Goal: Information Seeking & Learning: Learn about a topic

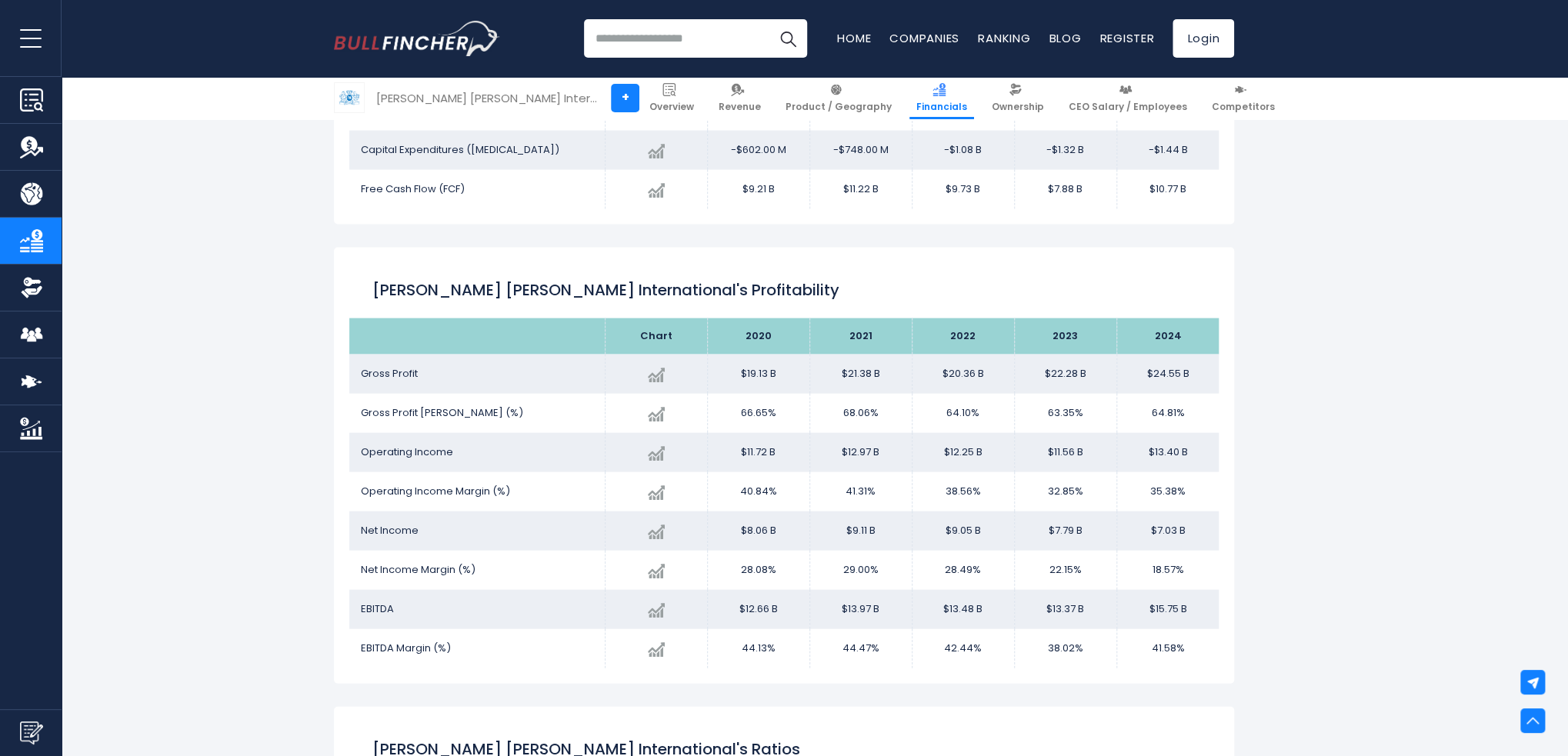
scroll to position [1986, 0]
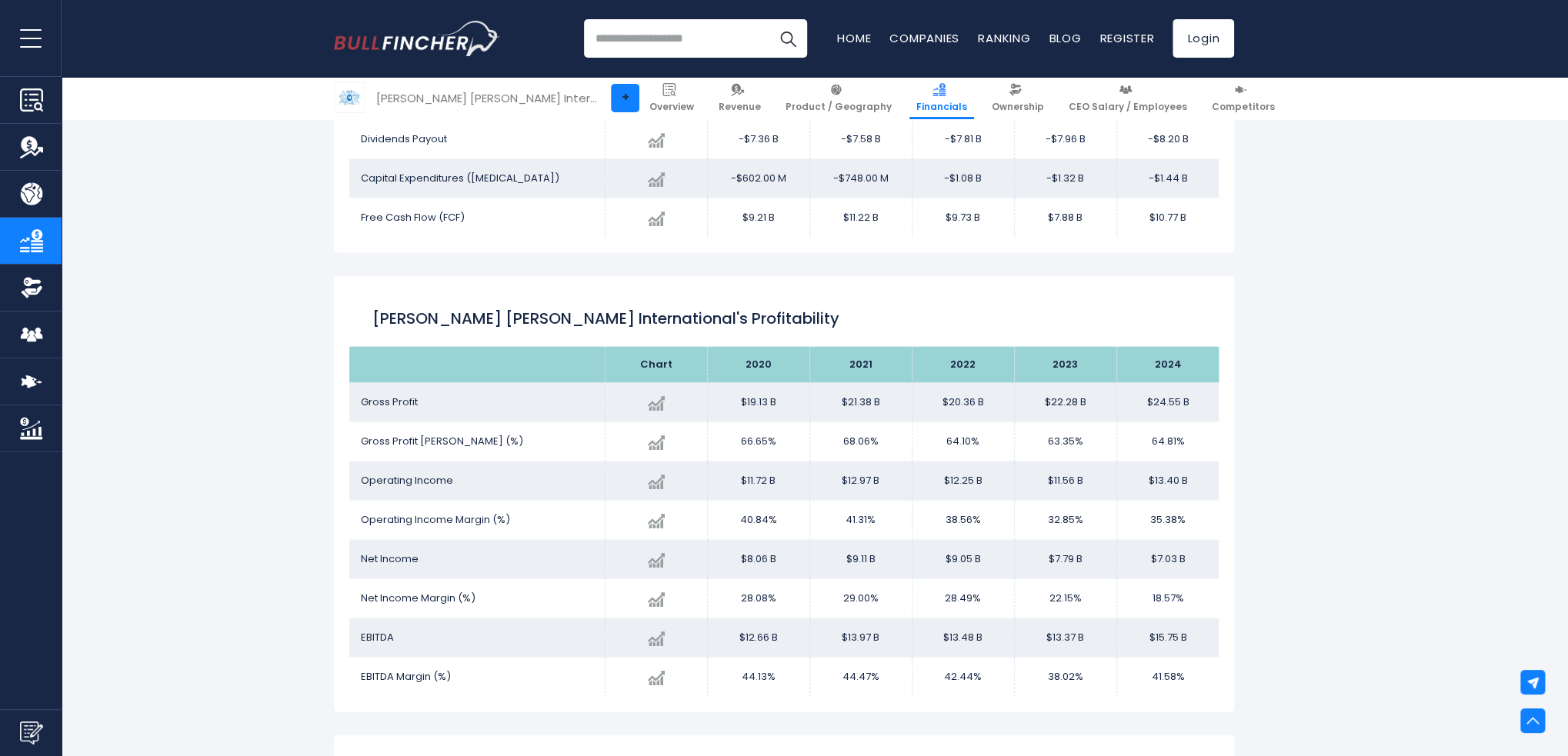
click at [611, 99] on link "+" at bounding box center [625, 97] width 28 height 28
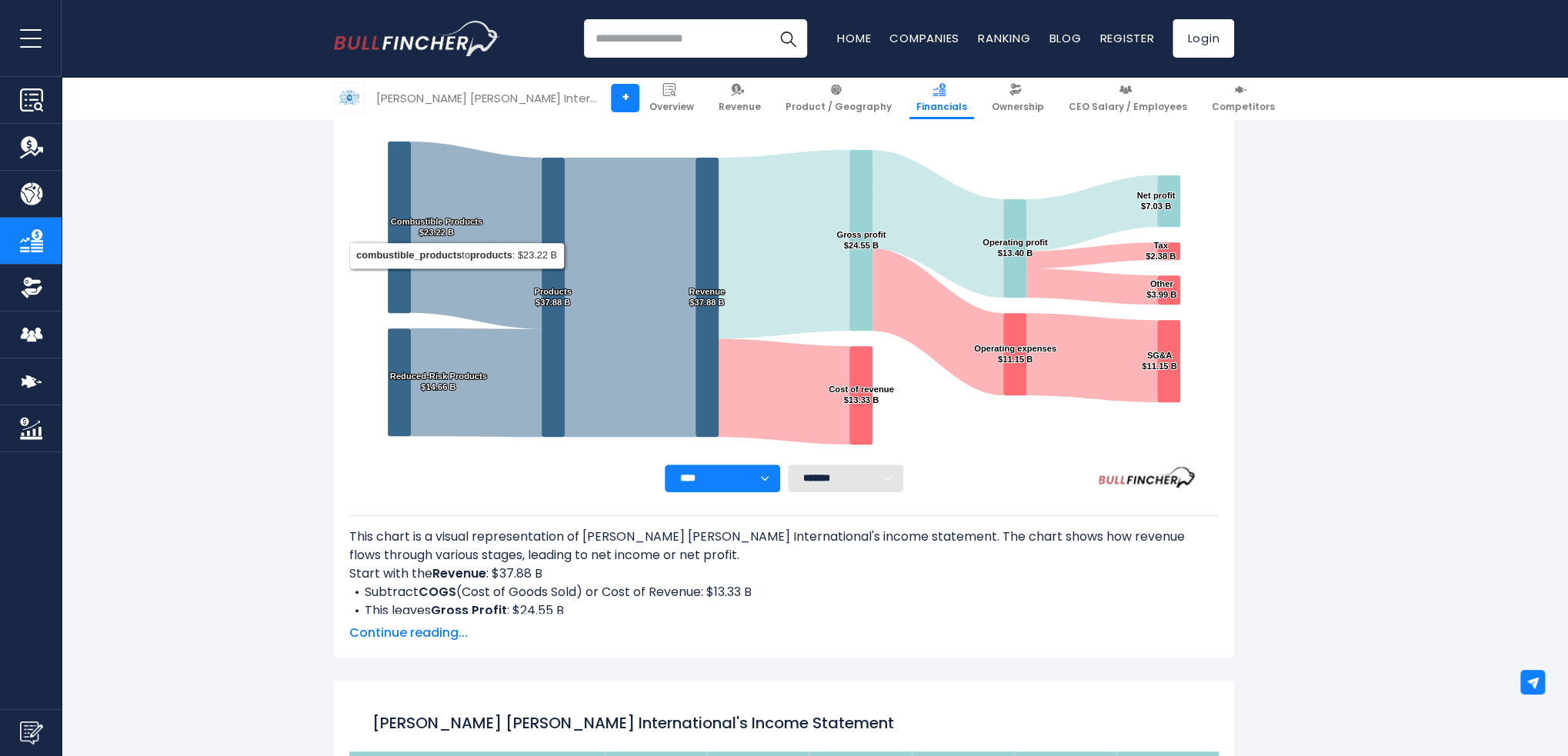
scroll to position [384, 0]
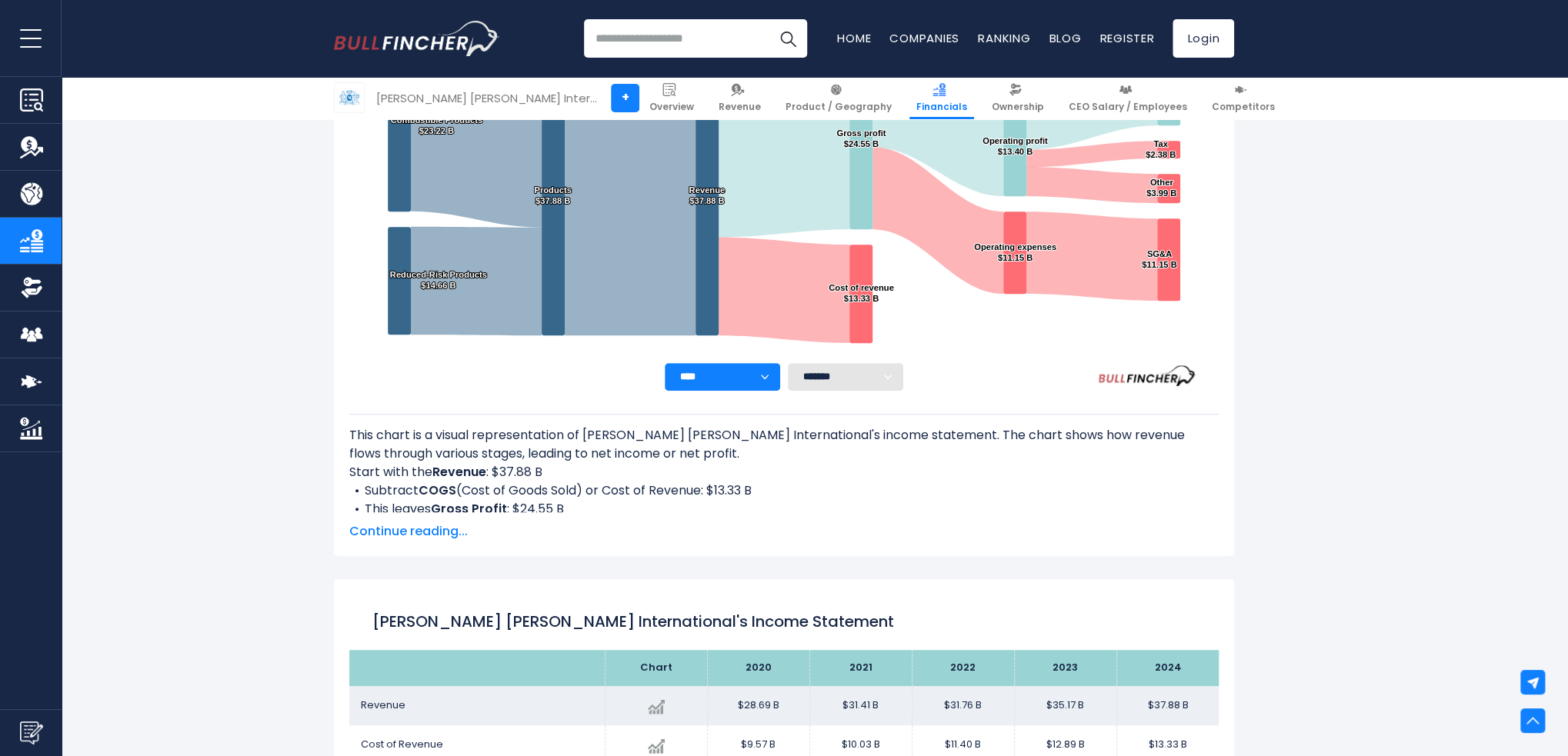
click at [446, 529] on span "Continue reading..." at bounding box center [784, 531] width 870 height 18
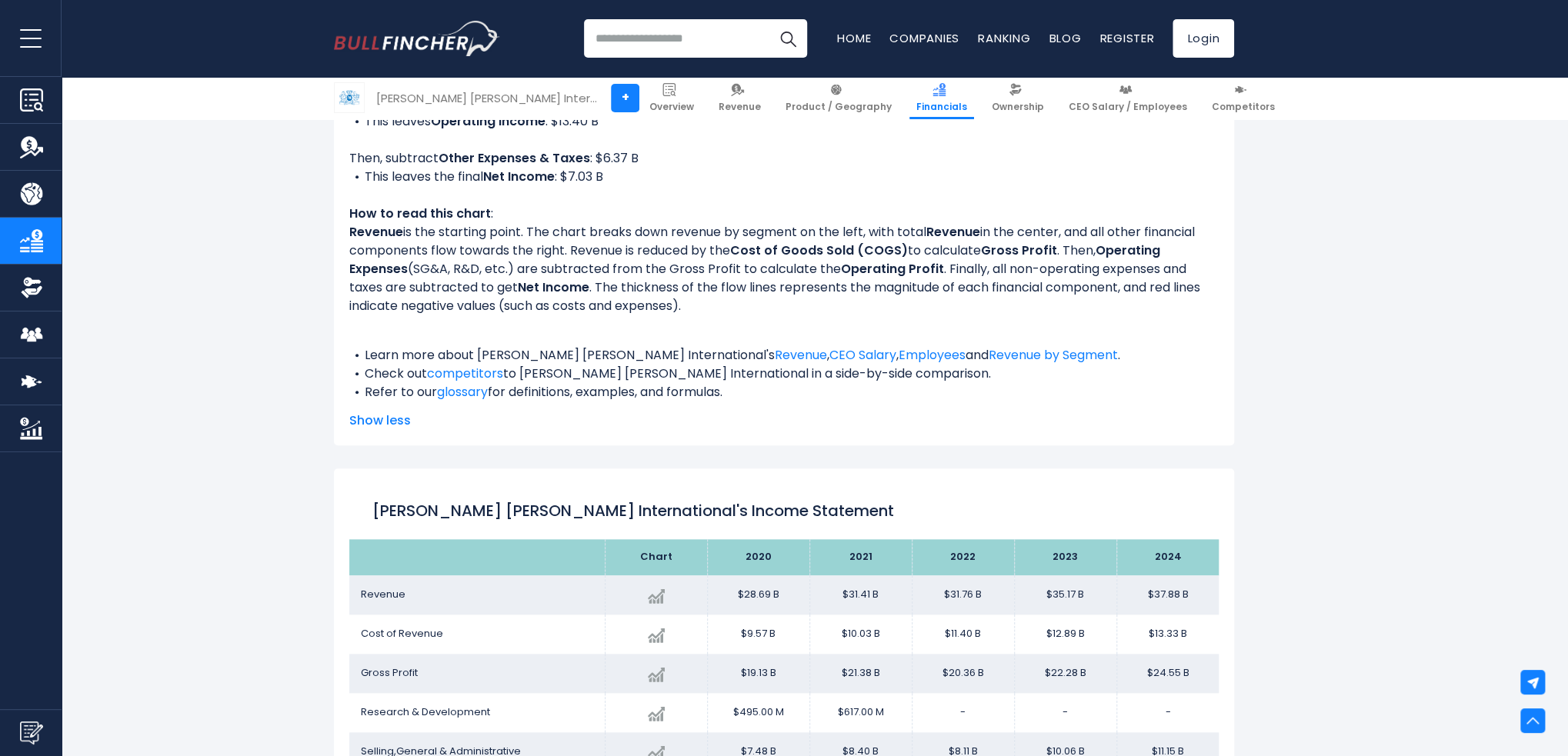
scroll to position [1153, 0]
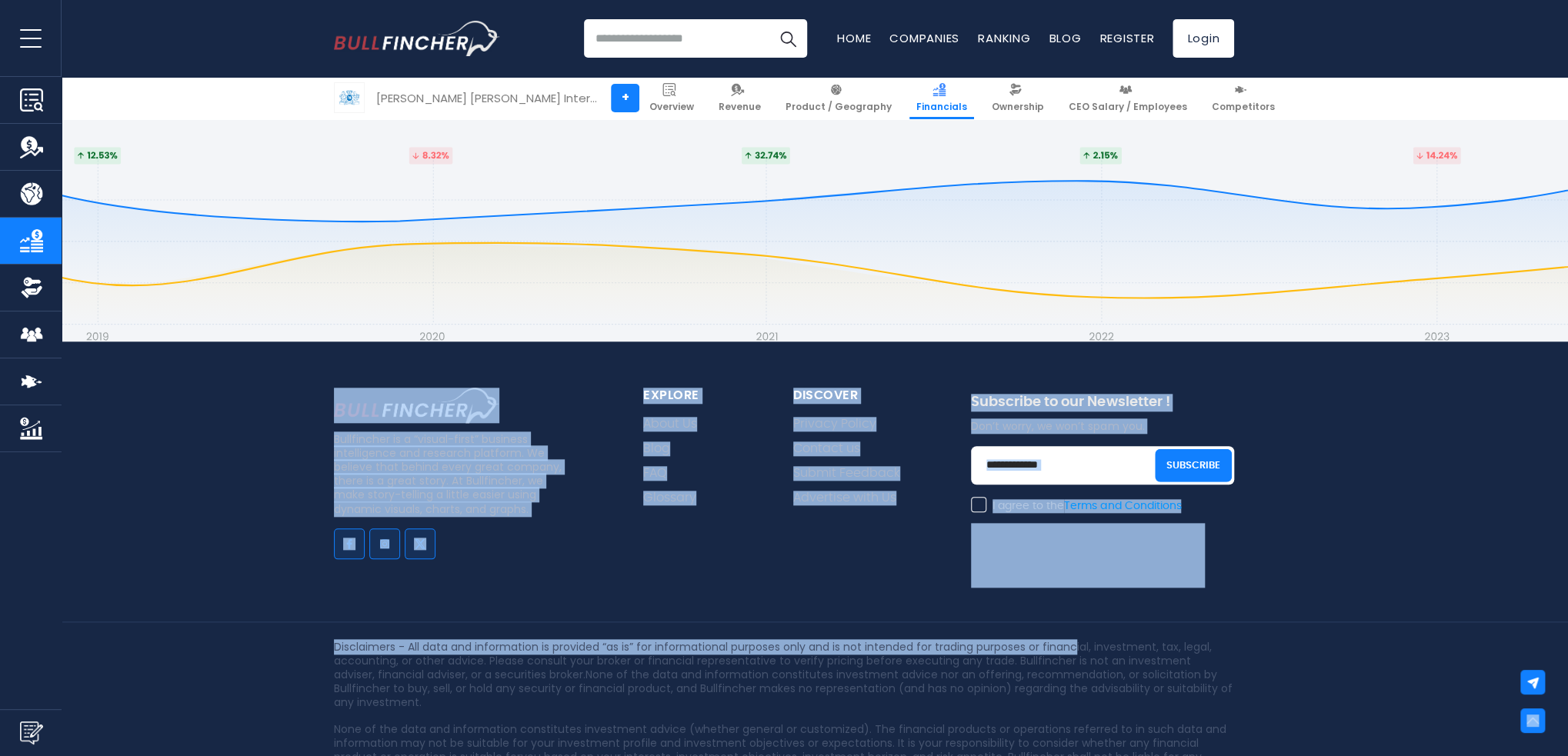
drag, startPoint x: 360, startPoint y: 193, endPoint x: 1078, endPoint y: 508, distance: 784.1
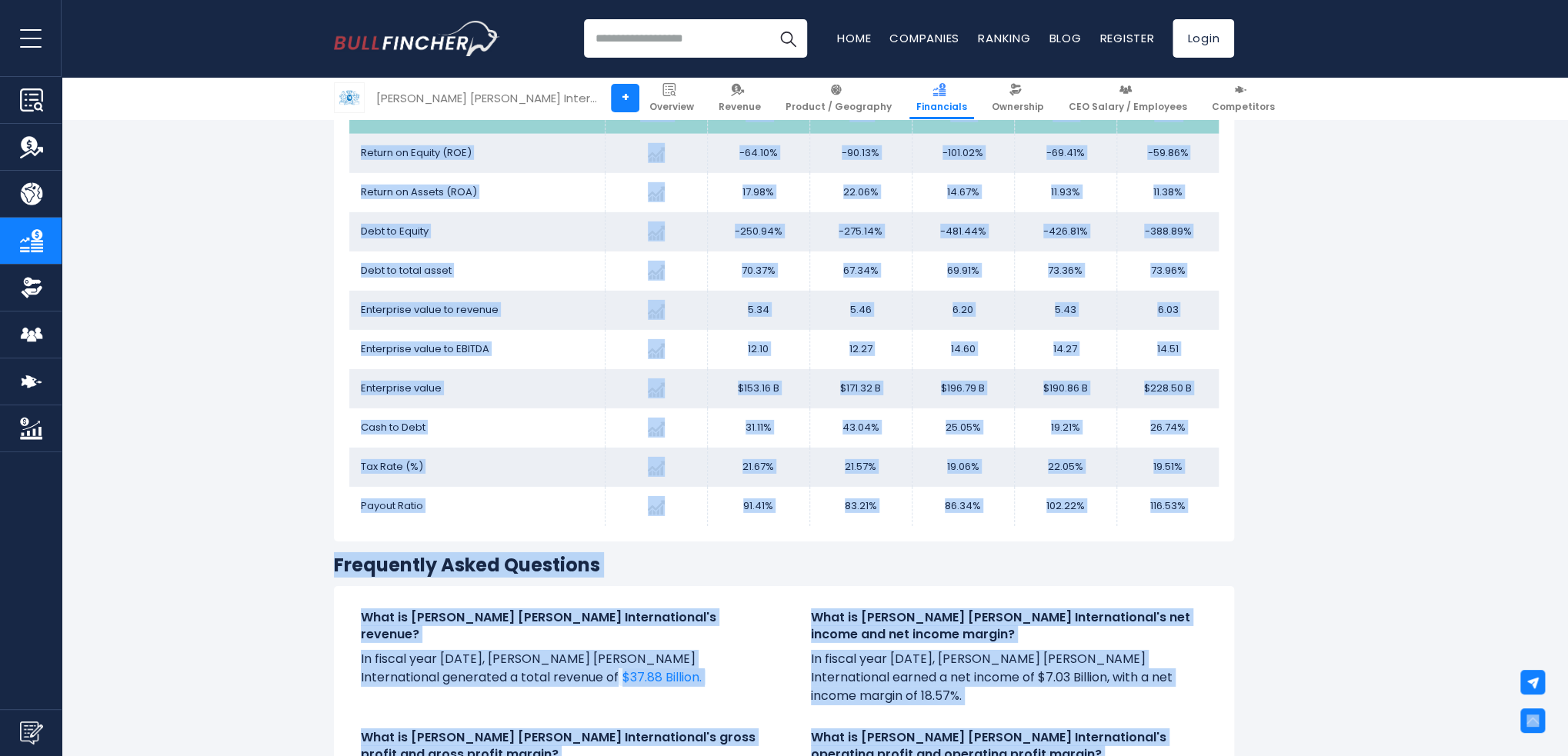
scroll to position [2957, 0]
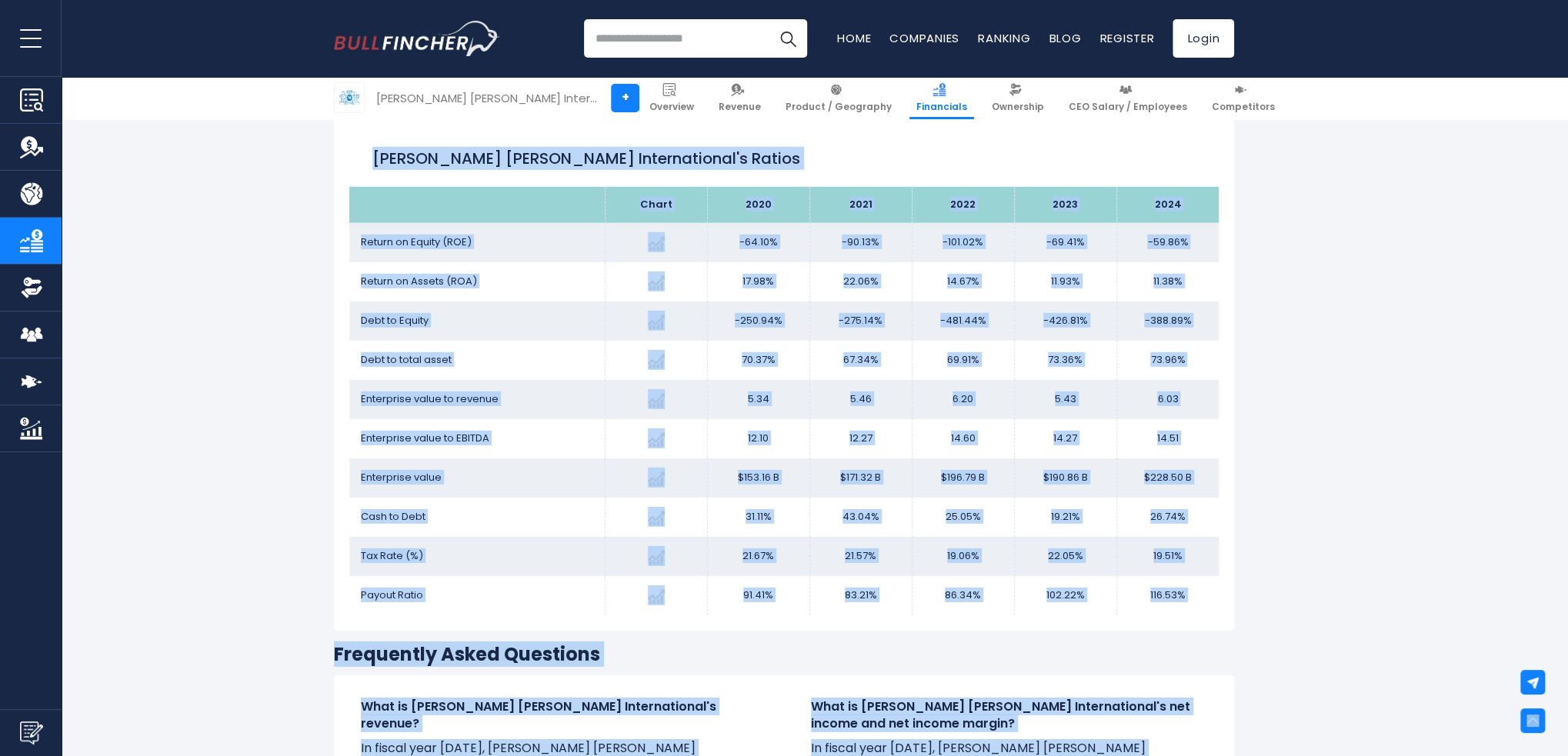
click at [1204, 600] on td "116.53%" at bounding box center [1167, 595] width 102 height 39
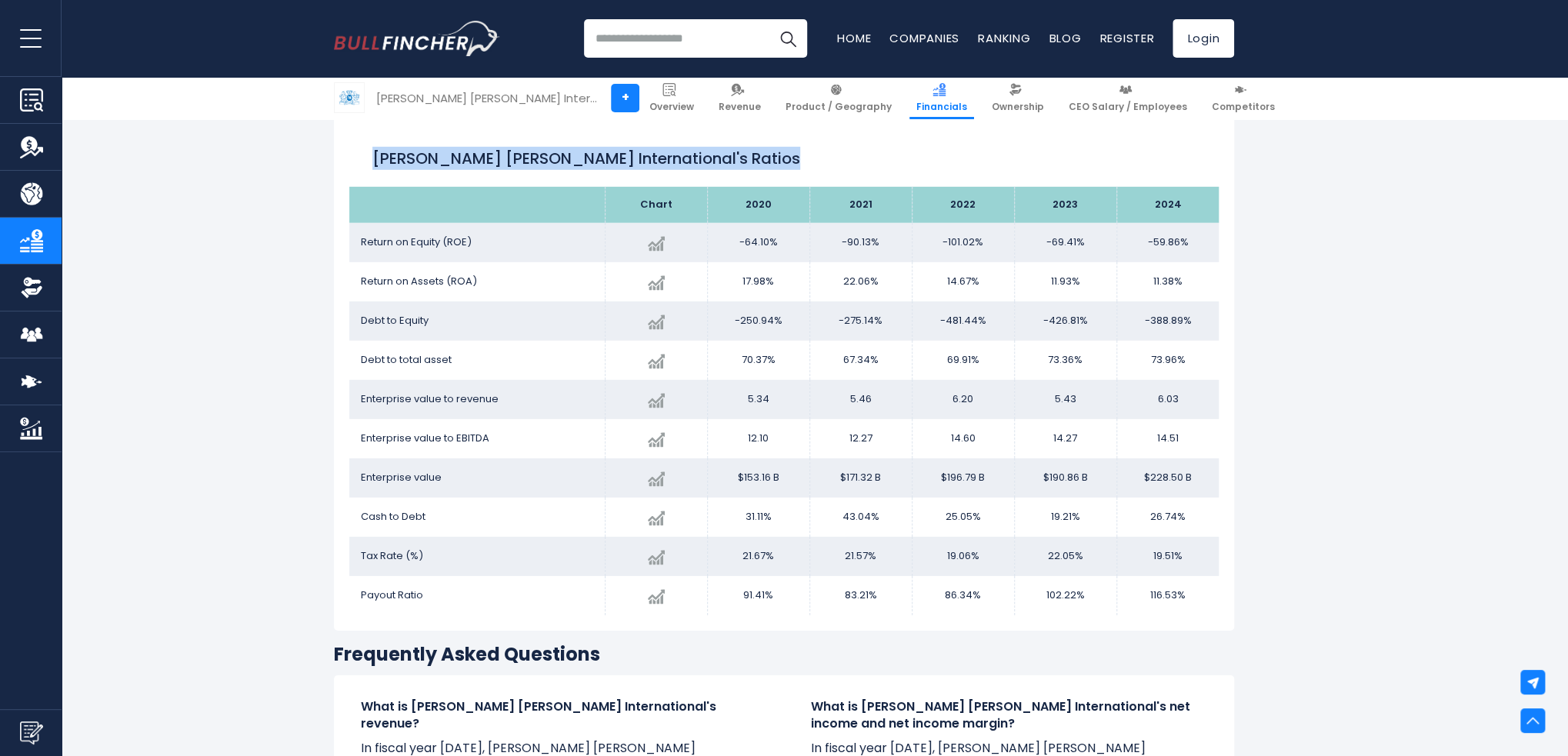
drag, startPoint x: 1242, startPoint y: 630, endPoint x: 1235, endPoint y: 644, distance: 15.7
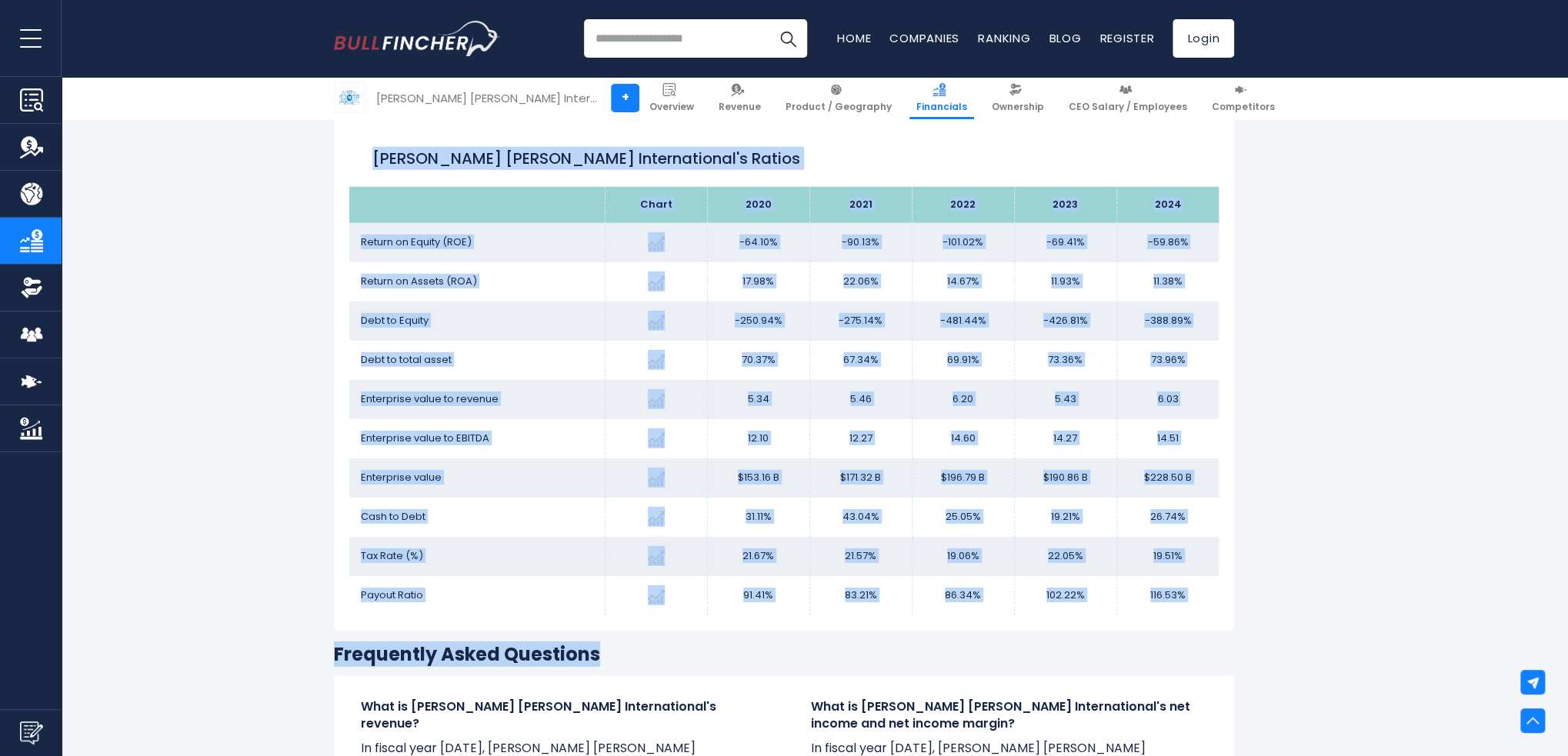
click at [1209, 665] on h3 "Frequently Asked Questions" at bounding box center [784, 654] width 900 height 24
copy div "Loremi Dolors Ametconsectet'a Elitse Doeiusmod Tempo 2352 0115 1293 4280 3206 I…"
click at [879, 299] on td "22.06%" at bounding box center [860, 282] width 102 height 39
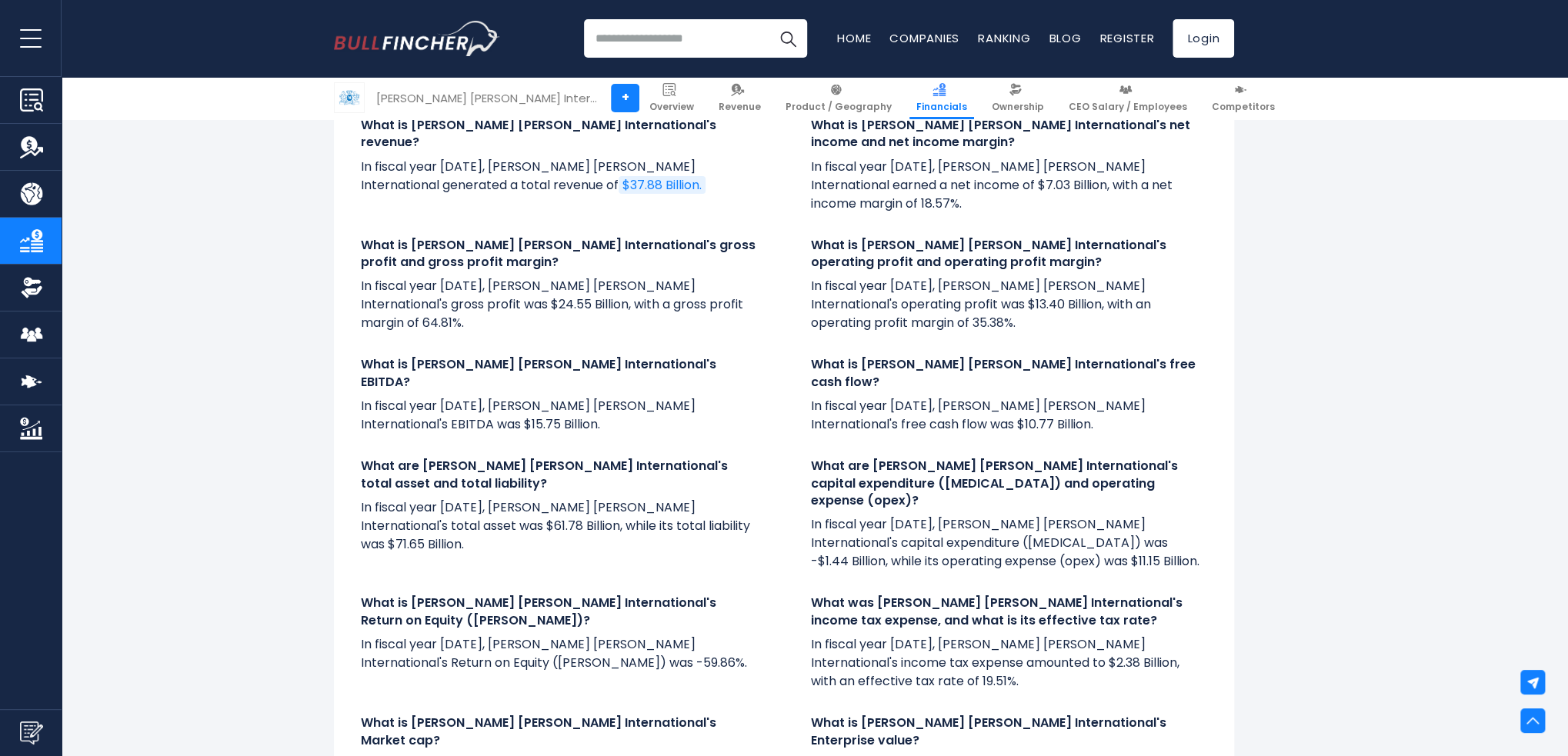
scroll to position [3802, 0]
